Goal: Task Accomplishment & Management: Manage account settings

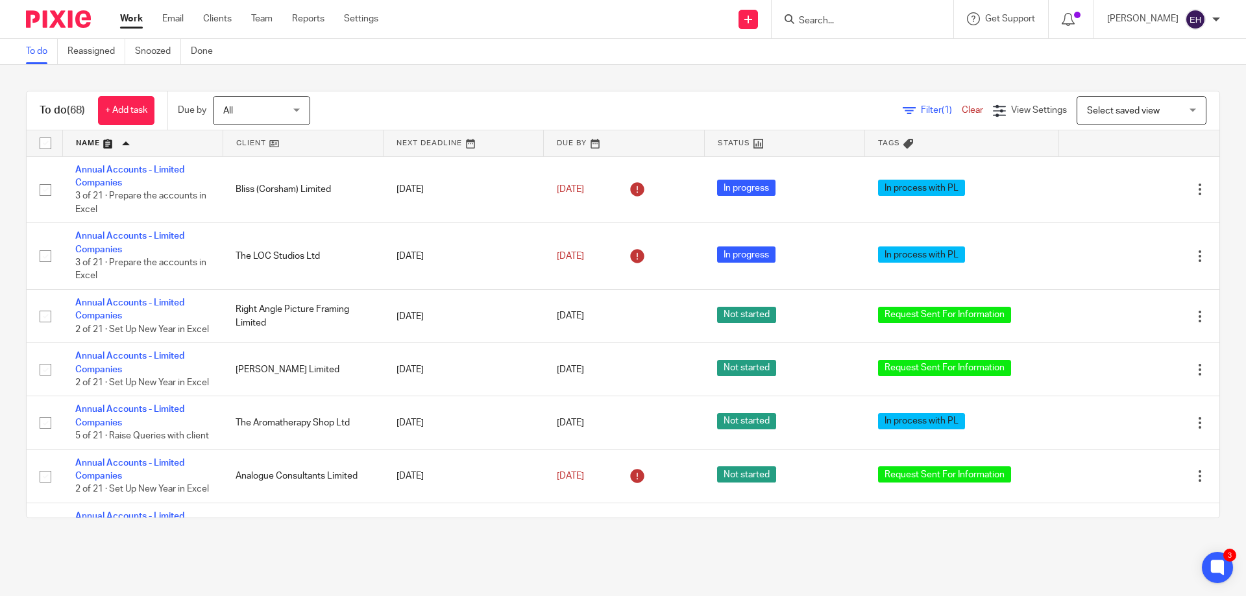
scroll to position [260, 0]
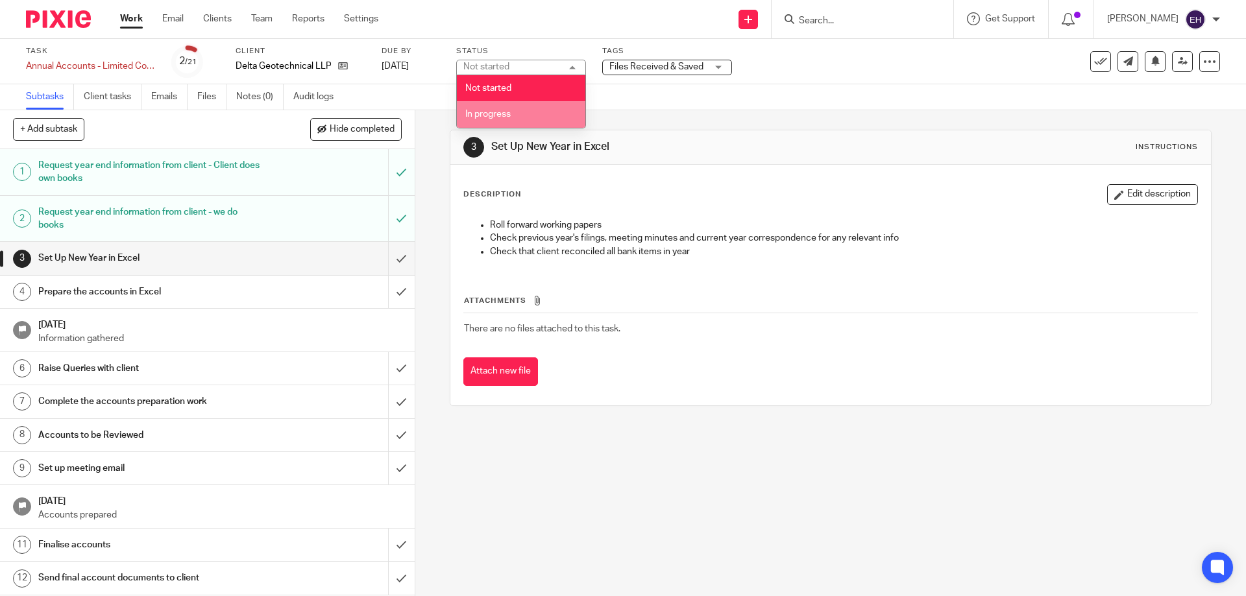
click at [509, 118] on span "In progress" at bounding box center [487, 114] width 45 height 9
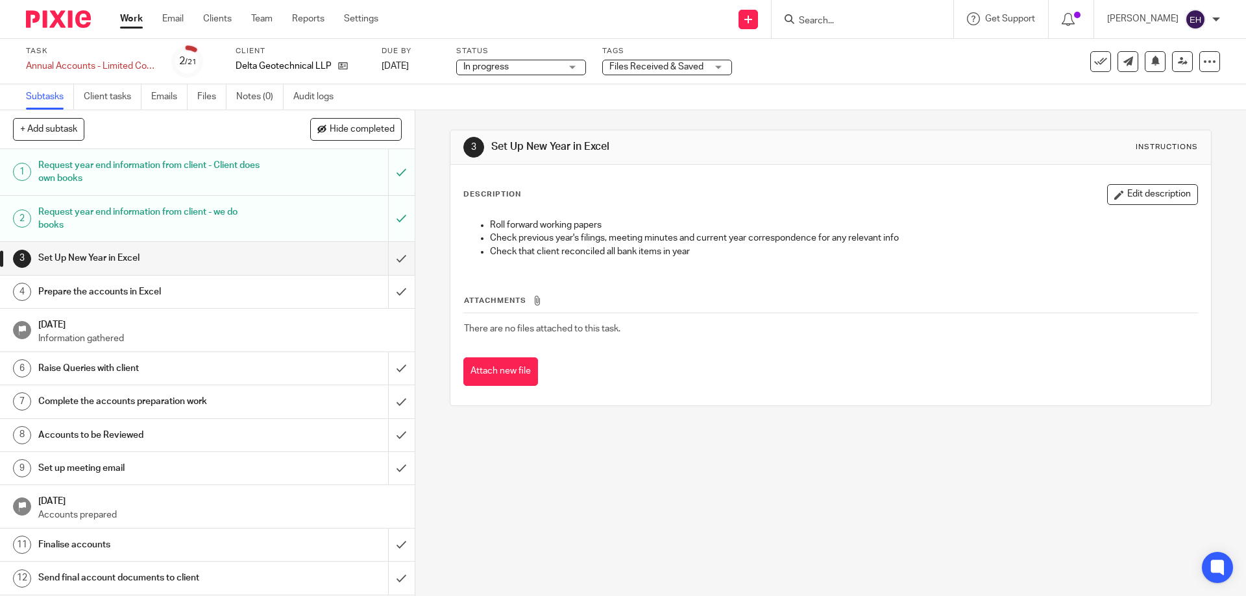
click at [690, 65] on span "Files Received & Saved" at bounding box center [656, 66] width 94 height 9
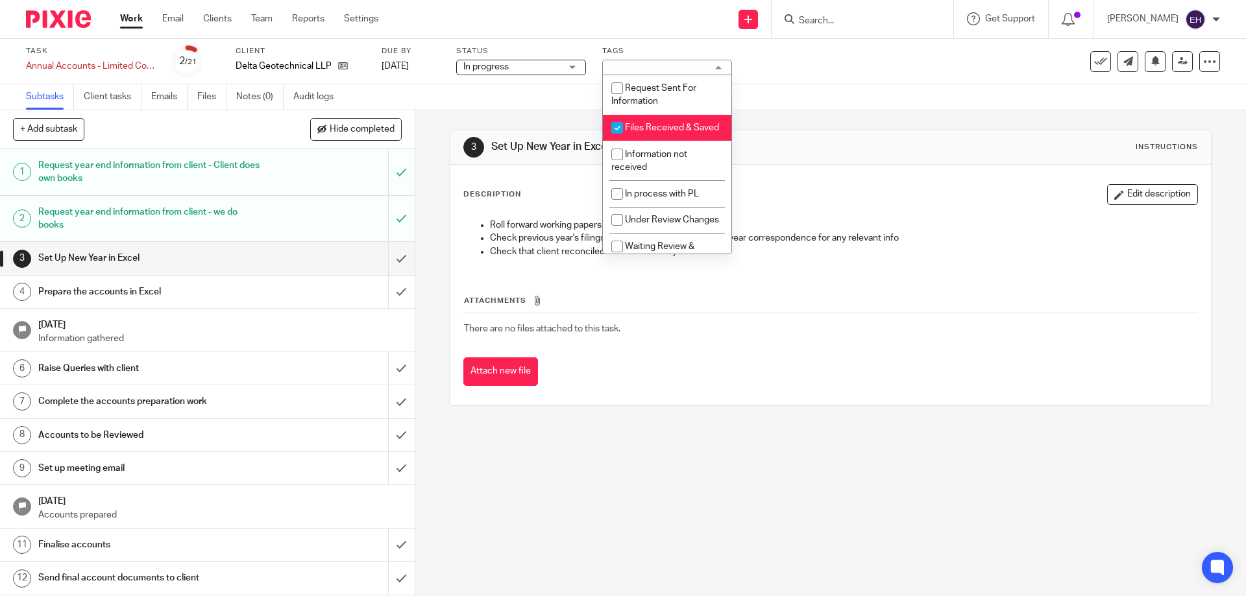
click at [649, 122] on li "Files Received & Saved" at bounding box center [667, 128] width 128 height 27
checkbox input "false"
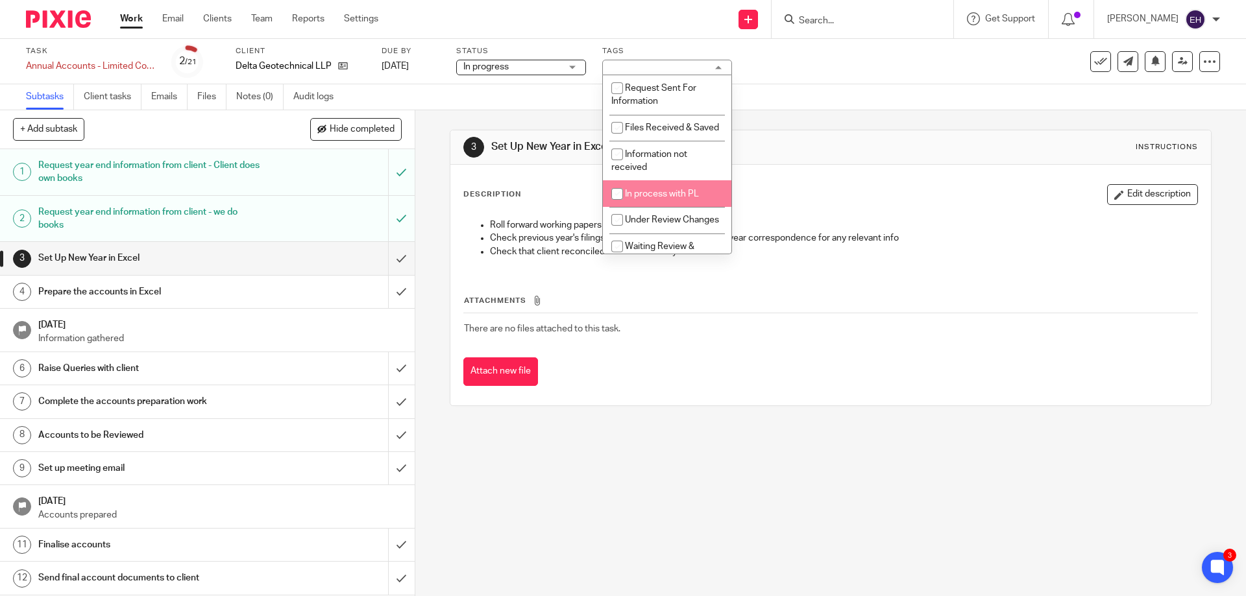
click at [659, 199] on span "In process with PL" at bounding box center [662, 194] width 74 height 9
checkbox input "true"
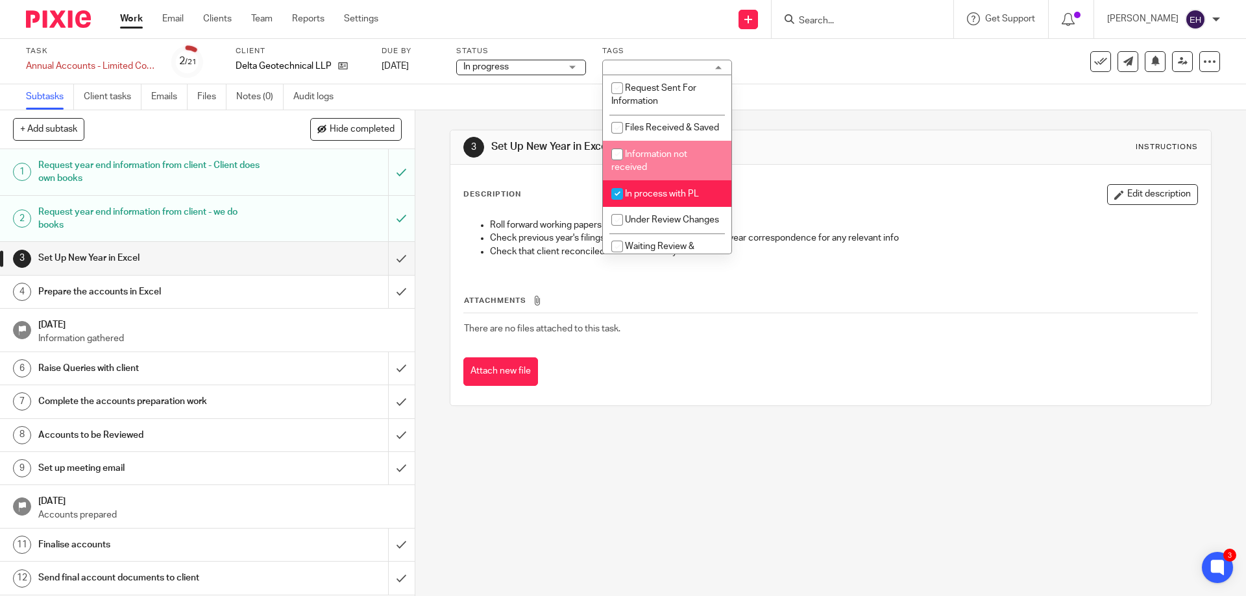
click at [774, 110] on div "3 Set Up New Year in Excel Instructions Description Edit description Roll forwa…" at bounding box center [830, 267] width 761 height 315
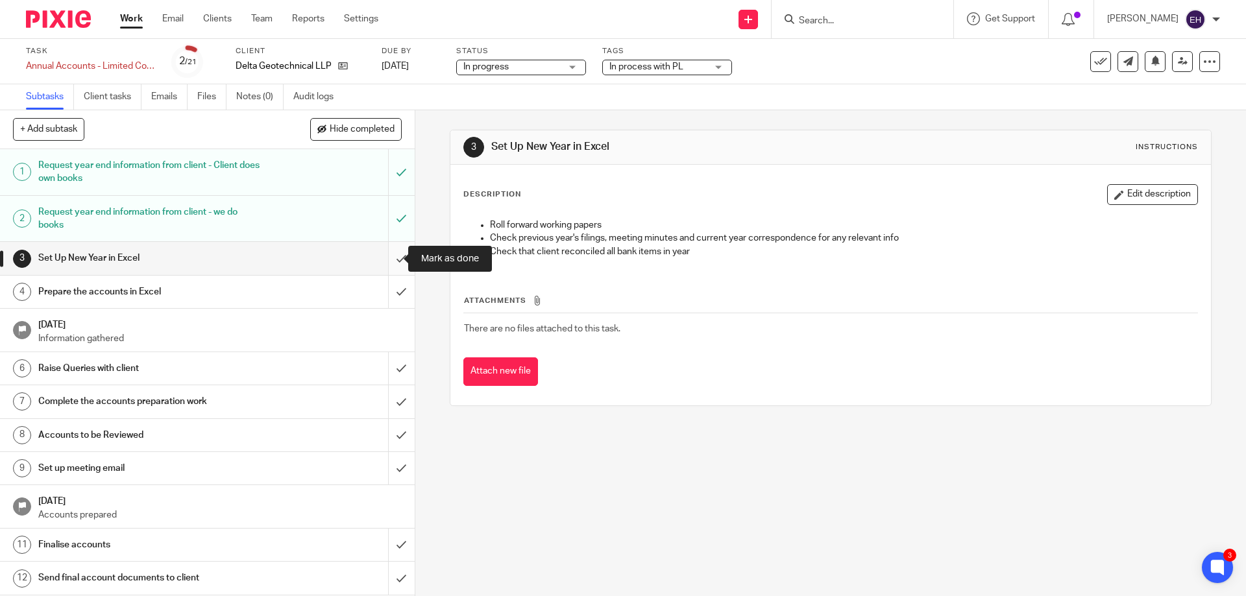
click at [393, 258] on input "submit" at bounding box center [207, 258] width 415 height 32
